Goal: Transaction & Acquisition: Purchase product/service

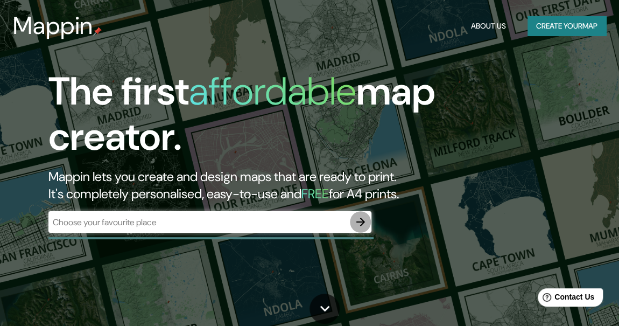
click at [359, 225] on icon "button" at bounding box center [360, 221] width 13 height 13
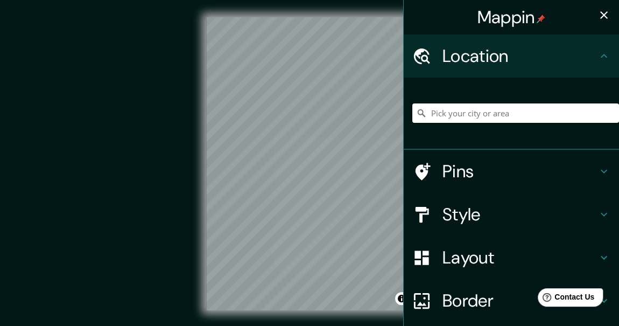
click at [490, 108] on input "Pick your city or area" at bounding box center [516, 112] width 207 height 19
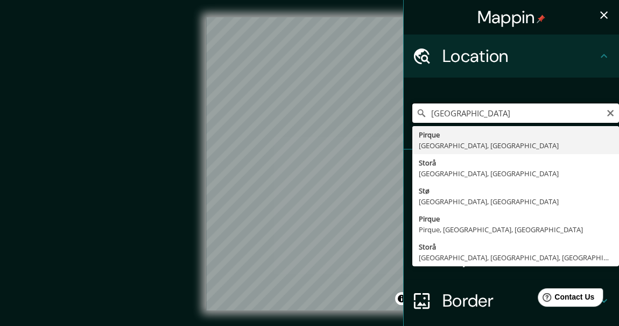
click at [461, 110] on input "[GEOGRAPHIC_DATA]" at bounding box center [516, 112] width 207 height 19
click at [522, 111] on input "[GEOGRAPHIC_DATA]" at bounding box center [516, 112] width 207 height 19
type input "Pirque, [GEOGRAPHIC_DATA], [GEOGRAPHIC_DATA]"
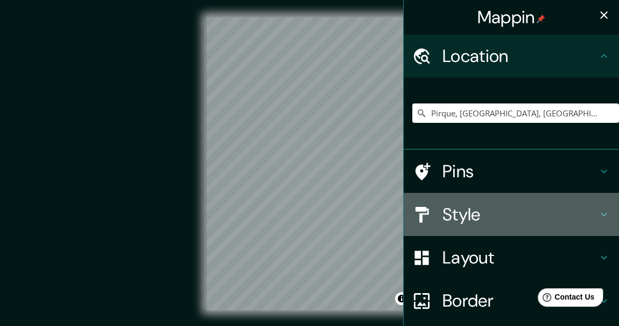
click at [490, 208] on h4 "Style" at bounding box center [520, 215] width 155 height 22
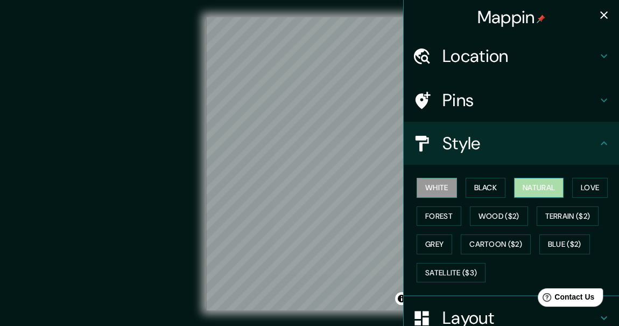
click at [542, 181] on button "Natural" at bounding box center [539, 188] width 50 height 20
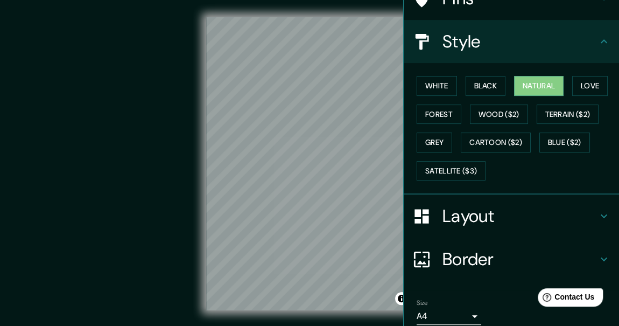
scroll to position [144, 0]
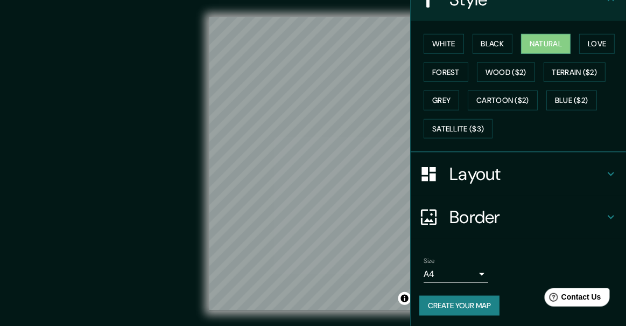
click at [457, 276] on body "Mappin Location [GEOGRAPHIC_DATA], [GEOGRAPHIC_DATA], [GEOGRAPHIC_DATA] Pins St…" at bounding box center [313, 163] width 626 height 326
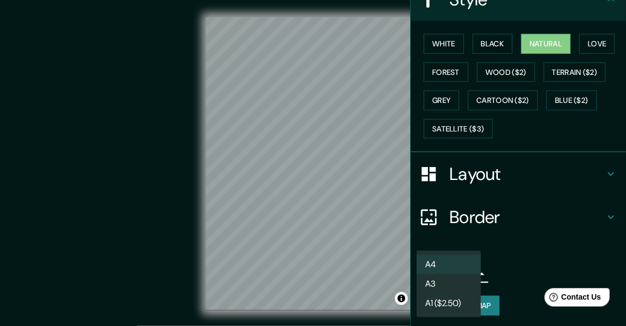
click at [455, 280] on li "A3" at bounding box center [449, 283] width 65 height 19
type input "a4"
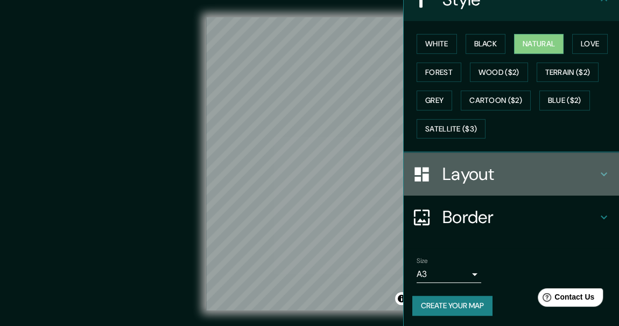
click at [513, 168] on h4 "Layout" at bounding box center [520, 174] width 155 height 22
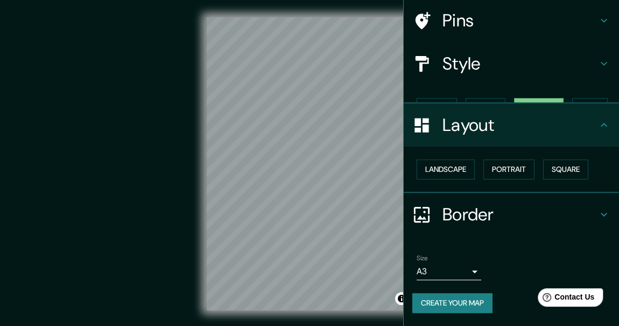
scroll to position [60, 0]
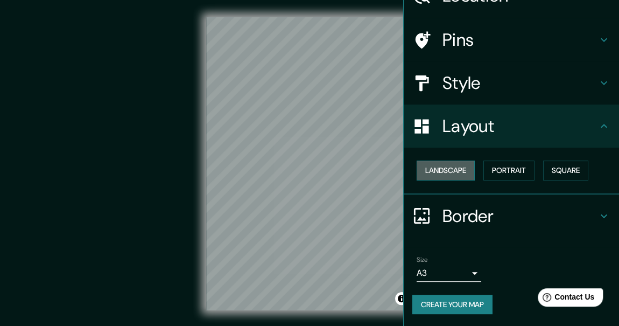
click at [448, 171] on button "Landscape" at bounding box center [446, 171] width 58 height 20
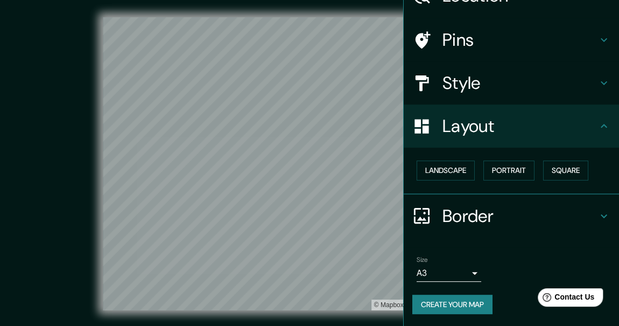
click at [33, 212] on div "© Mapbox © OpenStreetMap Improve this map" at bounding box center [309, 164] width 557 height 294
click at [491, 168] on button "Portrait" at bounding box center [509, 171] width 51 height 20
